Goal: Task Accomplishment & Management: Manage account settings

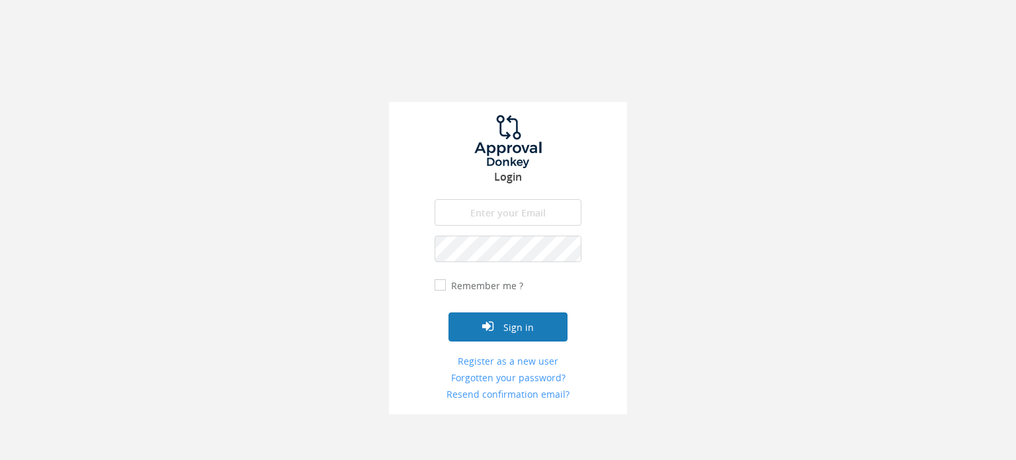
type input "[EMAIL_ADDRESS][DOMAIN_NAME]"
click at [500, 329] on button "Sign in" at bounding box center [507, 326] width 119 height 29
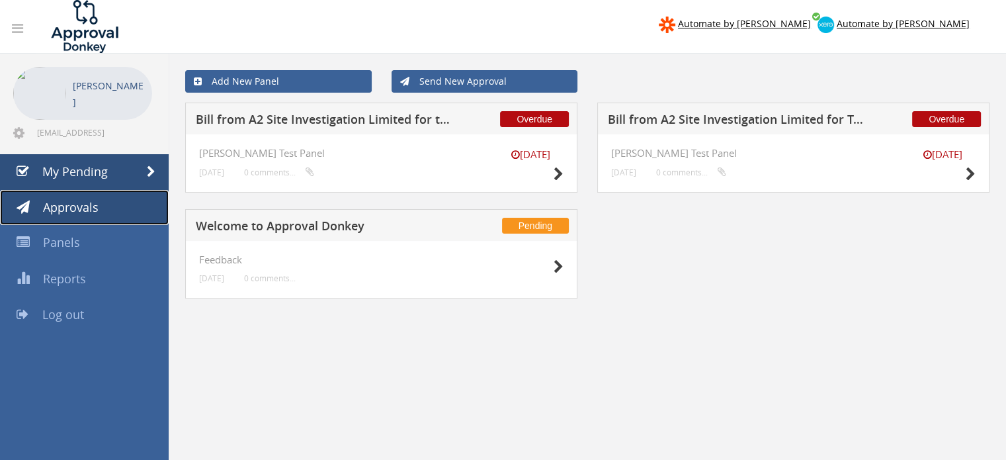
click at [87, 203] on span "Approvals" at bounding box center [71, 207] width 56 height 16
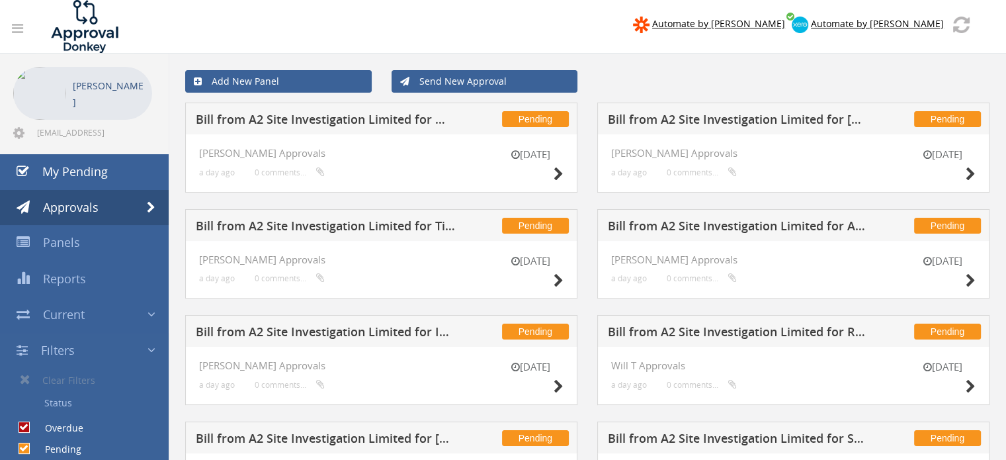
click at [466, 165] on div "[DATE] [PERSON_NAME] Approvals a day ago 0 comments..." at bounding box center [381, 162] width 364 height 31
